Goal: Communication & Community: Answer question/provide support

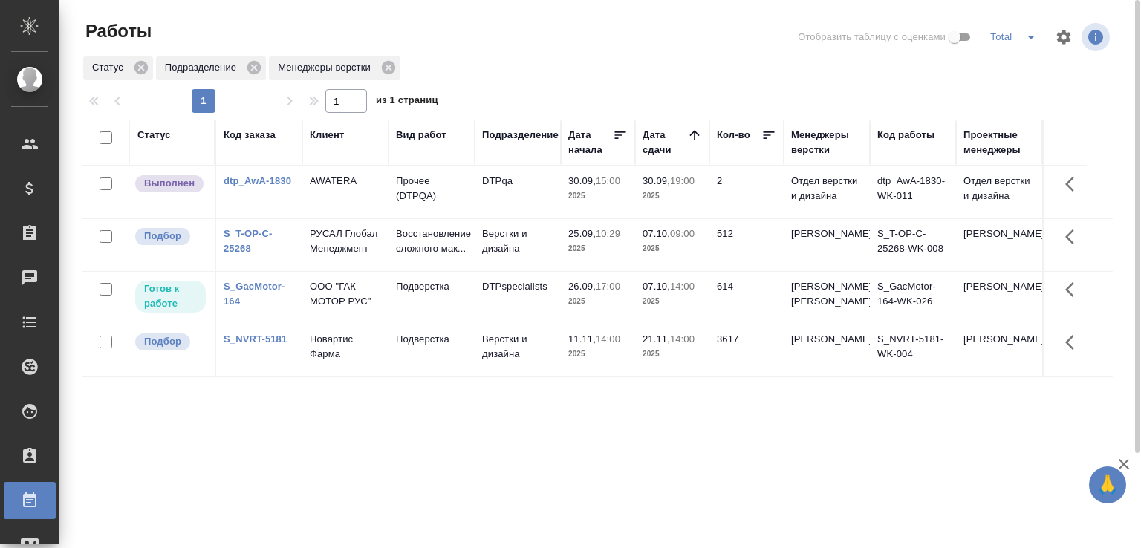
click at [505, 75] on div "Статус Подразделение Менеджеры верстки" at bounding box center [597, 68] width 1031 height 27
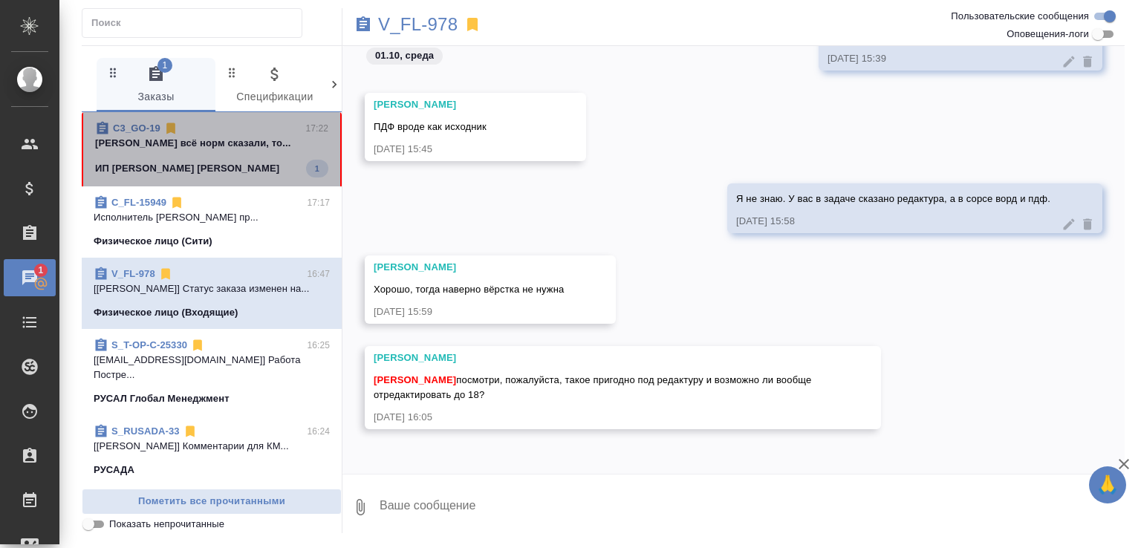
click at [229, 137] on p "Малофеева Екатерина всё норм сказали, то..." at bounding box center [211, 143] width 233 height 15
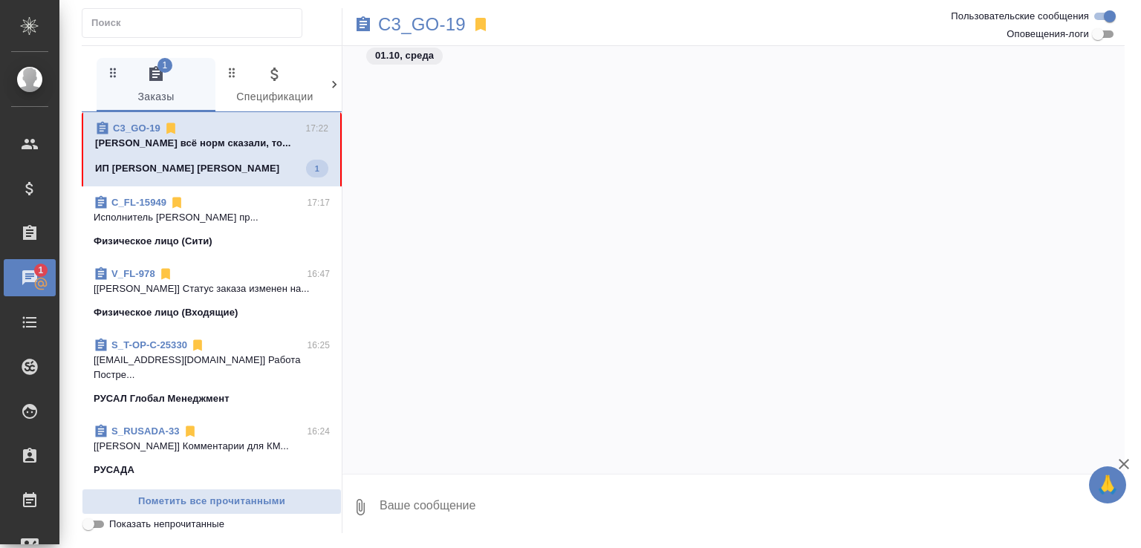
scroll to position [3018, 0]
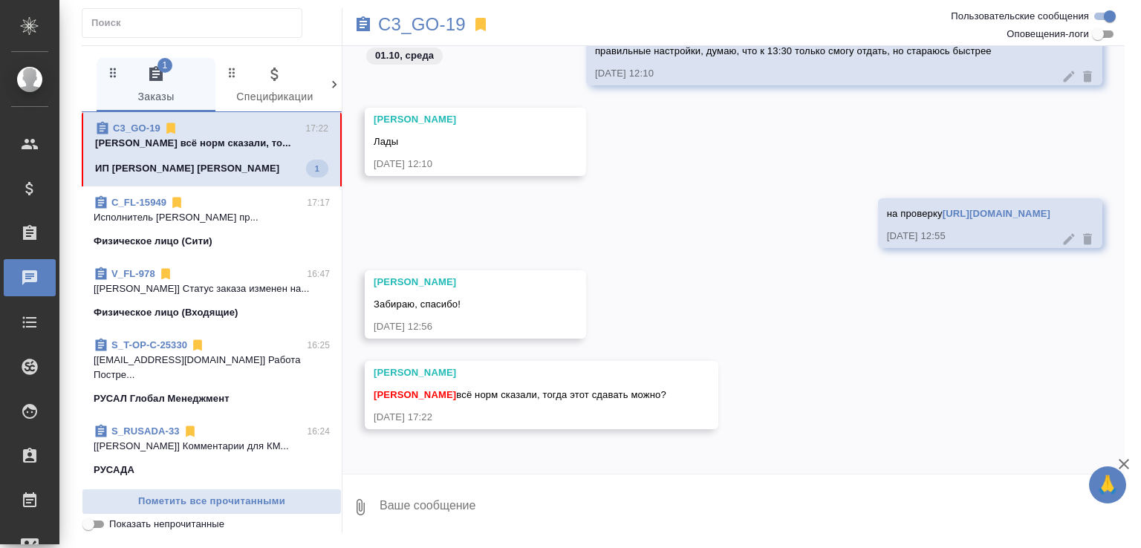
click at [542, 510] on textarea at bounding box center [751, 507] width 747 height 51
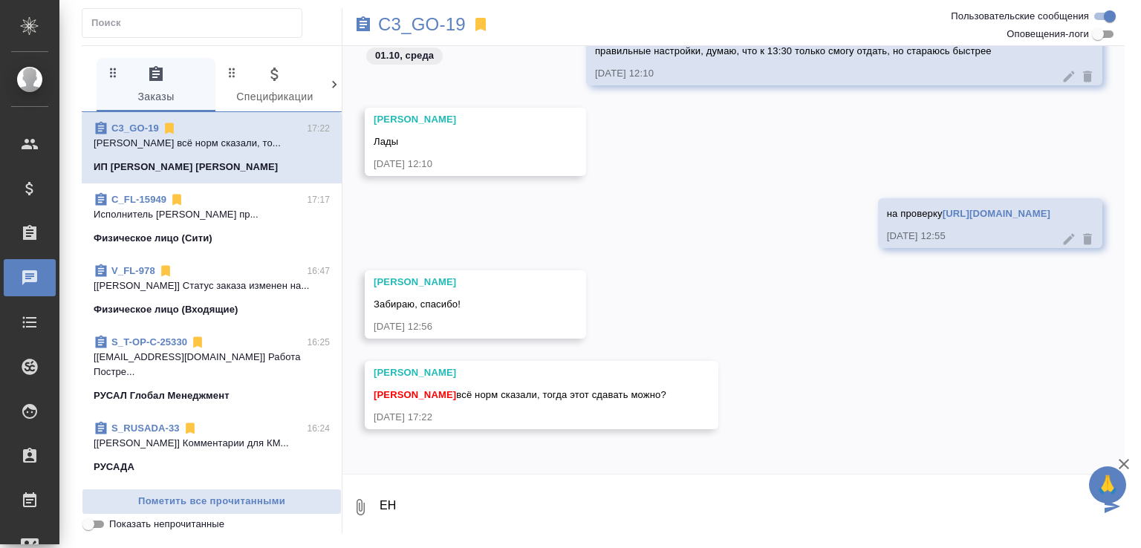
type textarea "E"
type textarea "отлично. тогда да, можно сдать его"
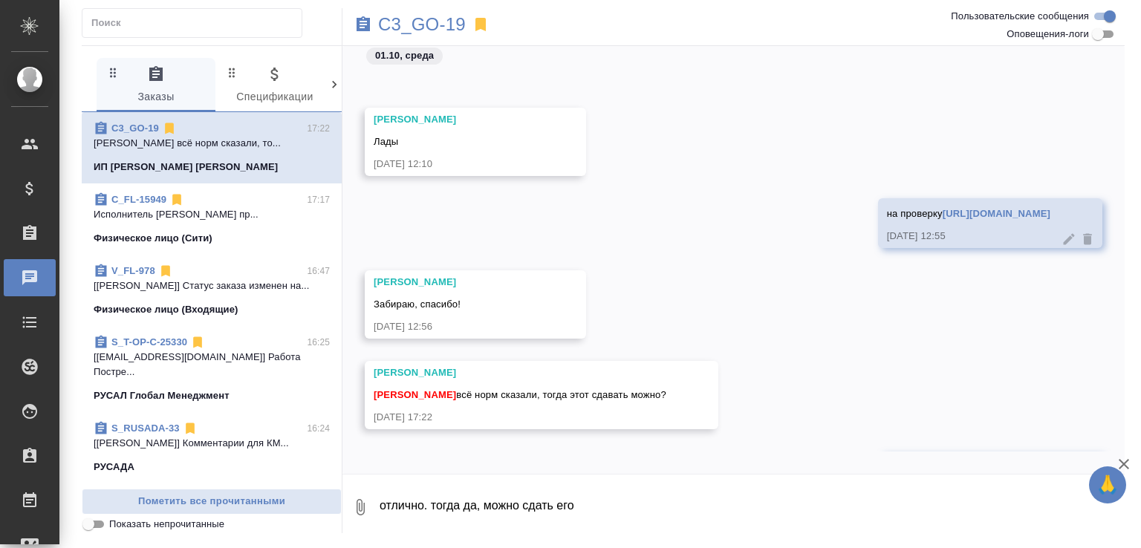
scroll to position [3090, 0]
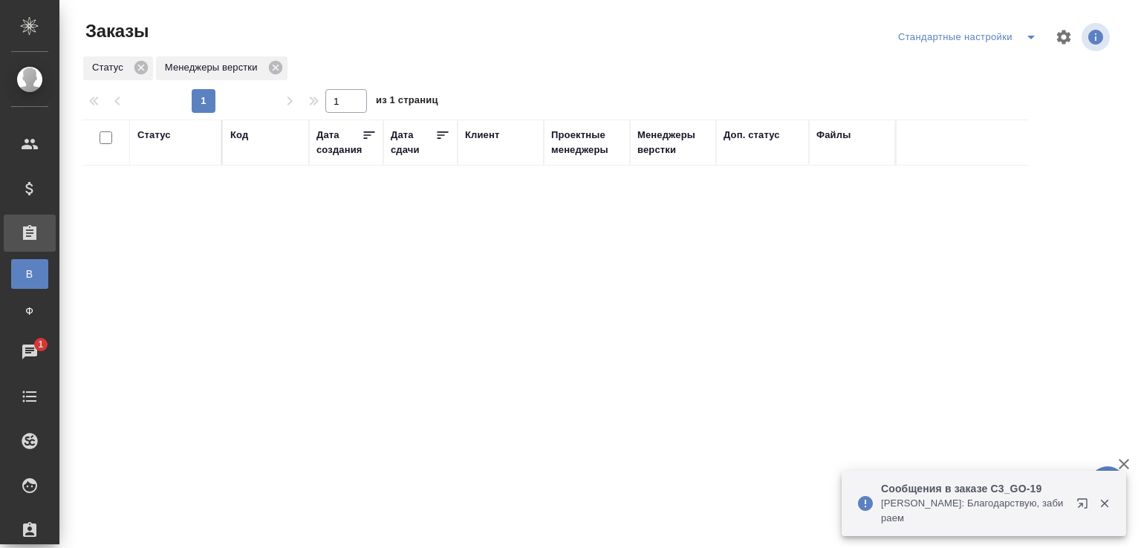
click at [959, 494] on p "Сообщения в заказе C3_GO-19" at bounding box center [974, 488] width 186 height 15
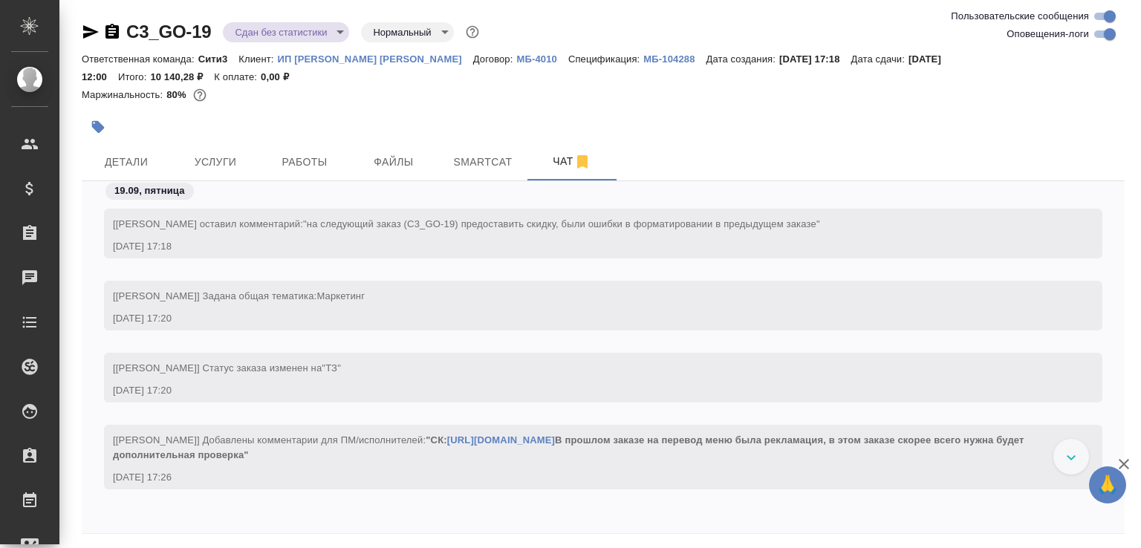
scroll to position [8080, 0]
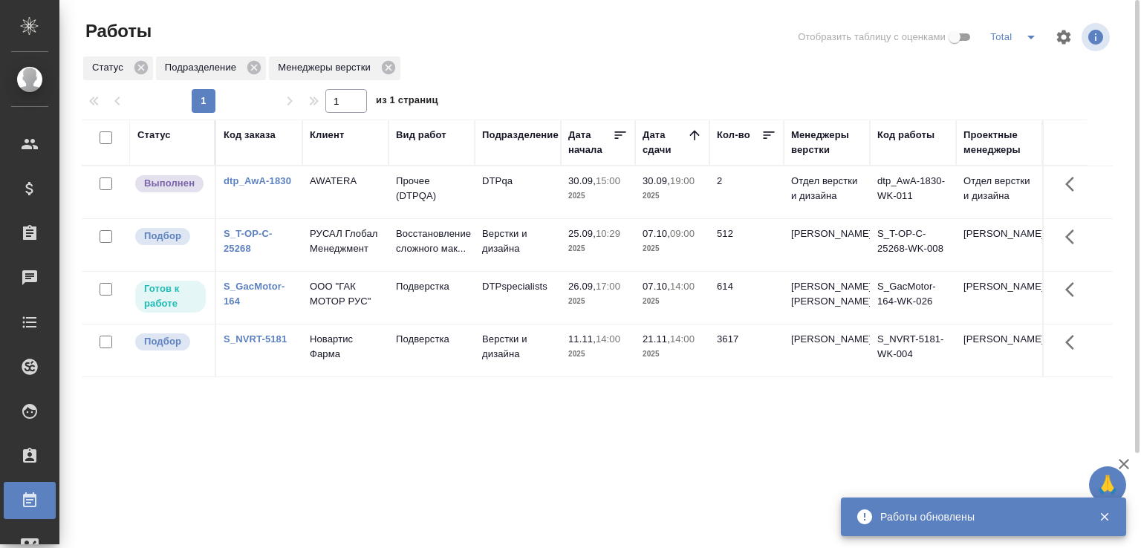
click at [492, 50] on div at bounding box center [603, 37] width 348 height 36
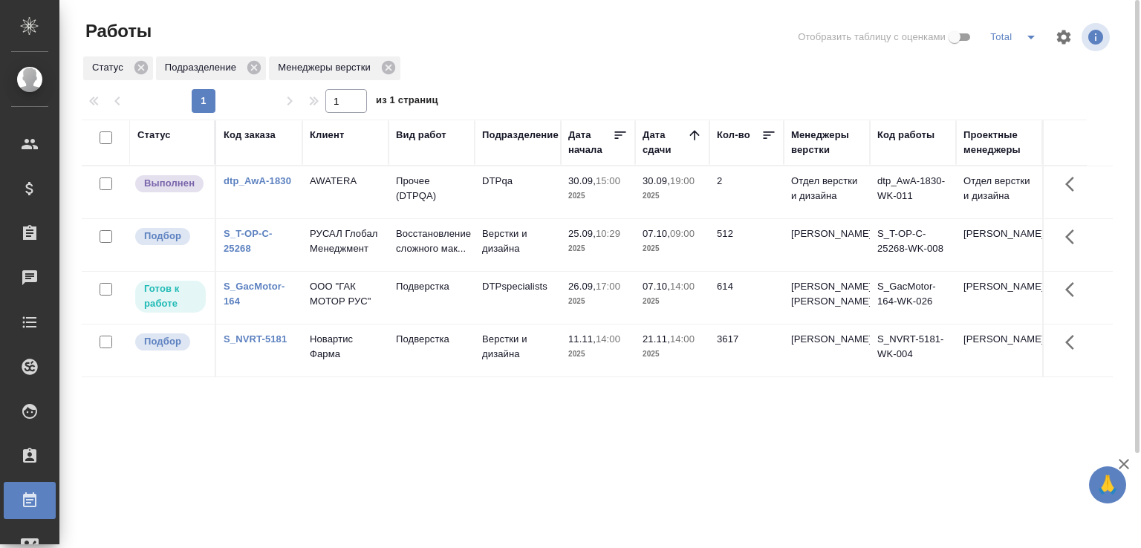
click at [492, 50] on div at bounding box center [603, 37] width 348 height 36
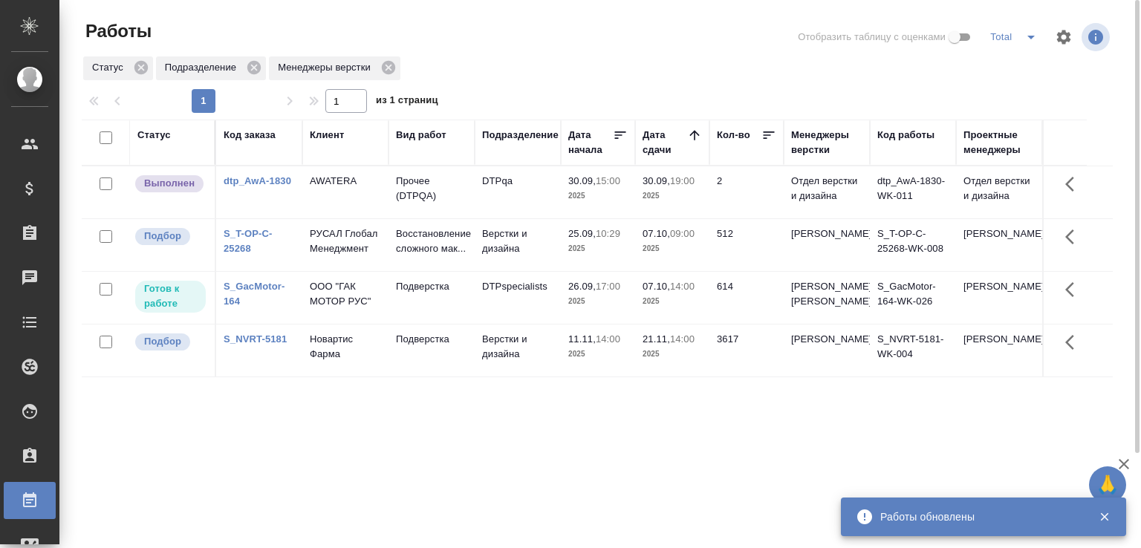
click at [493, 482] on div "Статус Код заказа Клиент Вид работ Подразделение Дата начала Дата сдачи Кол-во …" at bounding box center [597, 387] width 1031 height 535
